Goal: Transaction & Acquisition: Subscribe to service/newsletter

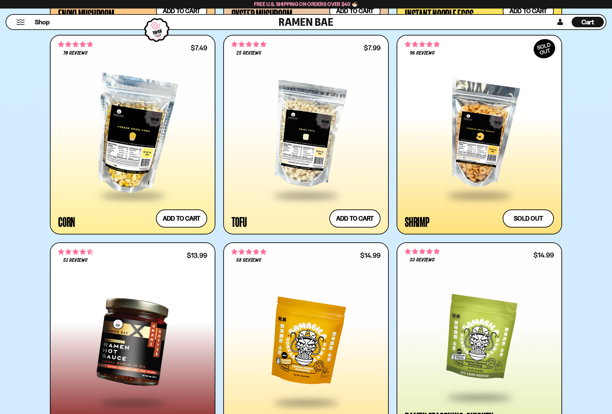
scroll to position [1281, 0]
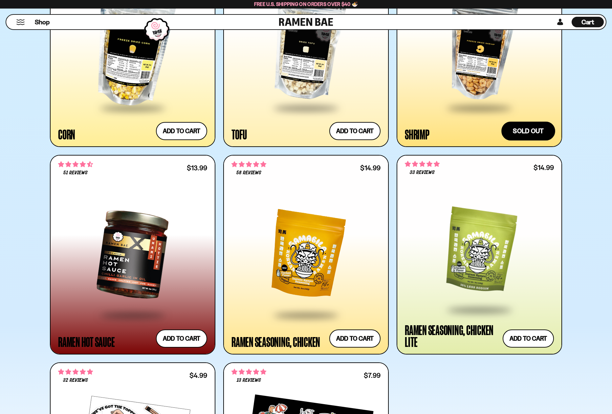
click at [527, 134] on button "Sold out" at bounding box center [529, 131] width 54 height 19
click at [529, 132] on button "Sold out" at bounding box center [529, 131] width 54 height 19
click at [421, 136] on div "Shrimp" at bounding box center [417, 134] width 25 height 12
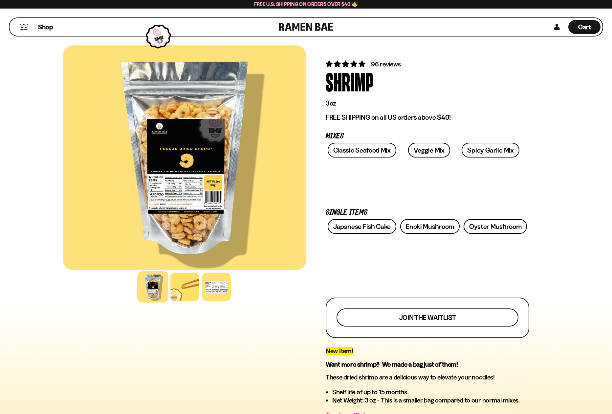
click at [436, 317] on span "Join the waitlist" at bounding box center [427, 317] width 57 height 7
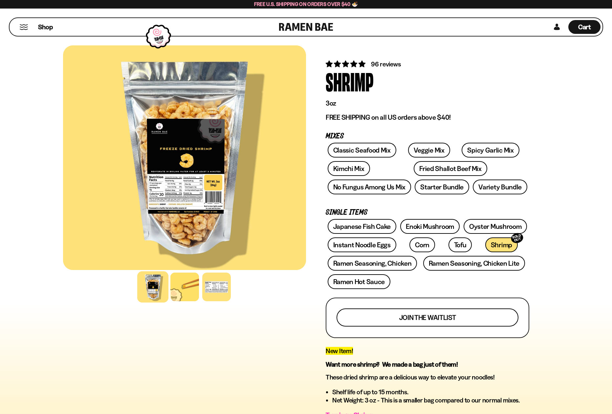
click at [426, 319] on span "Join the waitlist" at bounding box center [427, 317] width 57 height 7
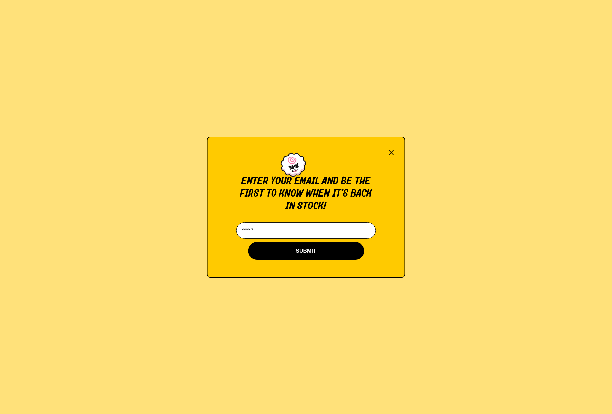
click at [256, 229] on input "Email*" at bounding box center [307, 230] width 140 height 16
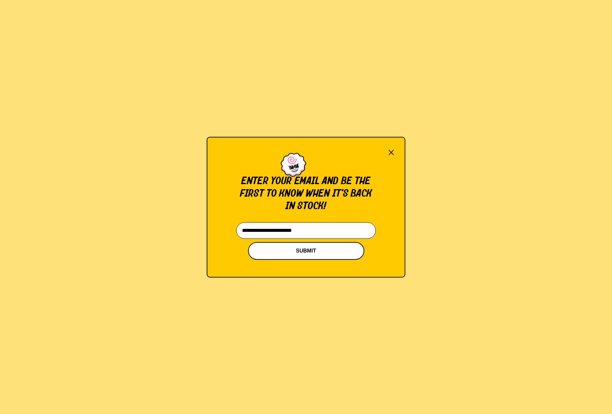
type input "**********"
click at [312, 253] on button "SUBMIT" at bounding box center [306, 251] width 116 height 18
